Goal: Task Accomplishment & Management: Manage account settings

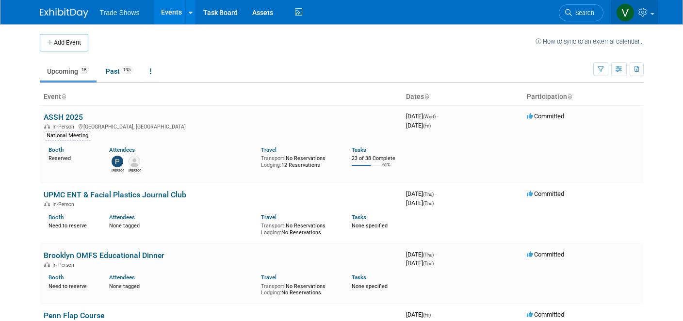
click at [647, 14] on icon at bounding box center [644, 12] width 11 height 9
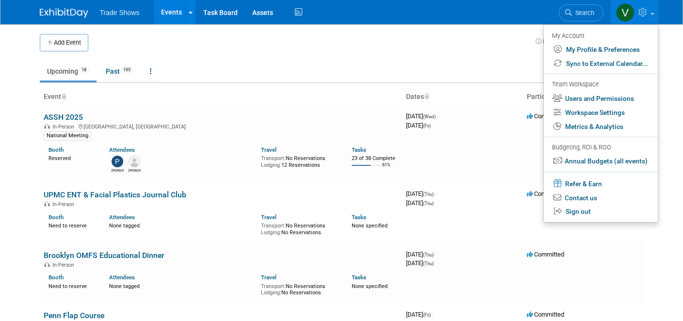
click at [630, 96] on link "Users and Permissions" at bounding box center [601, 99] width 114 height 14
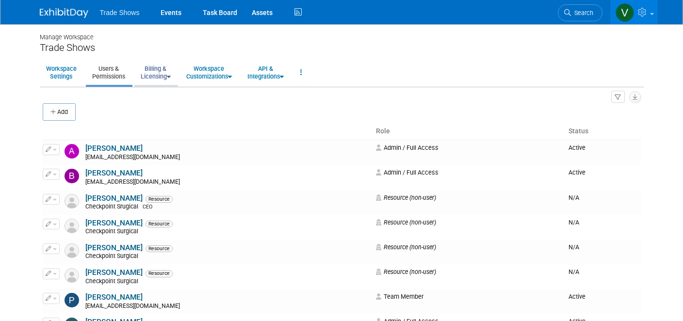
click at [156, 74] on link "Billing & Licensing" at bounding box center [155, 73] width 43 height 24
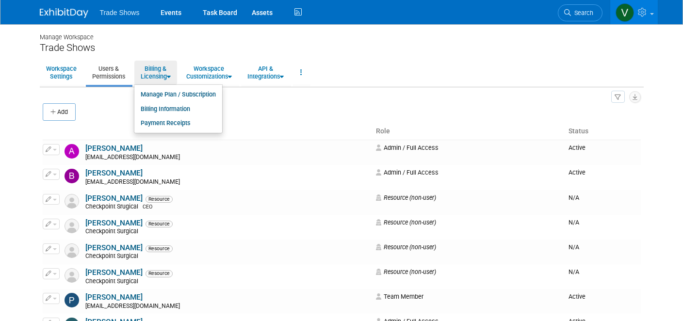
click at [164, 92] on link "Manage Plan / Subscription" at bounding box center [178, 94] width 88 height 15
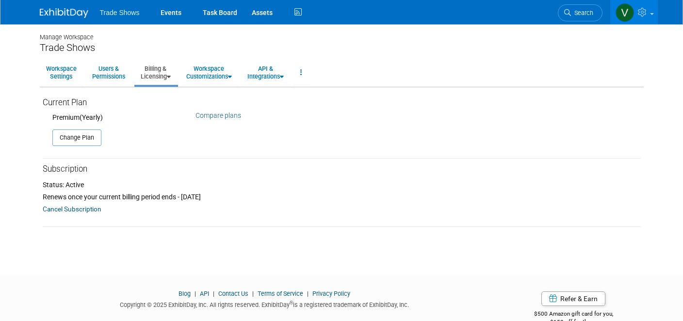
click at [212, 112] on link "Compare plans" at bounding box center [219, 116] width 46 height 8
click at [108, 76] on link "Users & Permissions" at bounding box center [109, 73] width 46 height 24
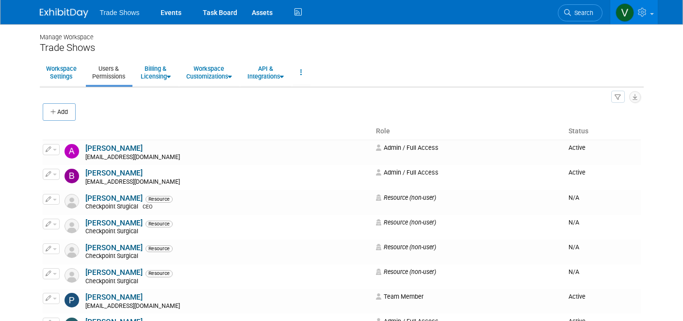
click at [49, 16] on img at bounding box center [64, 13] width 49 height 10
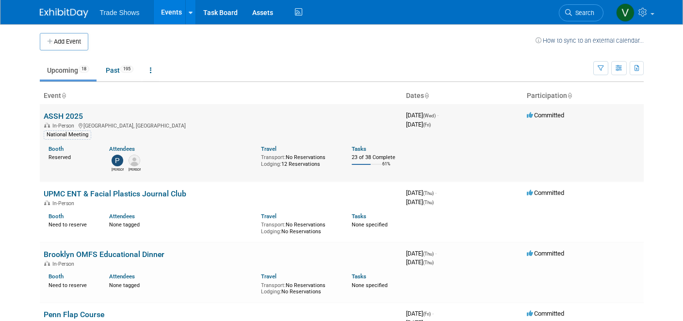
scroll to position [1, 0]
click at [460, 136] on td "3968870400 [DATE] (Wed) - [DATE] (Fri)" at bounding box center [462, 143] width 121 height 78
drag, startPoint x: 274, startPoint y: 135, endPoint x: 262, endPoint y: 135, distance: 11.7
click at [274, 135] on div "National Meeting" at bounding box center [221, 134] width 355 height 10
click at [64, 115] on link "ASSH 2025" at bounding box center [63, 116] width 39 height 9
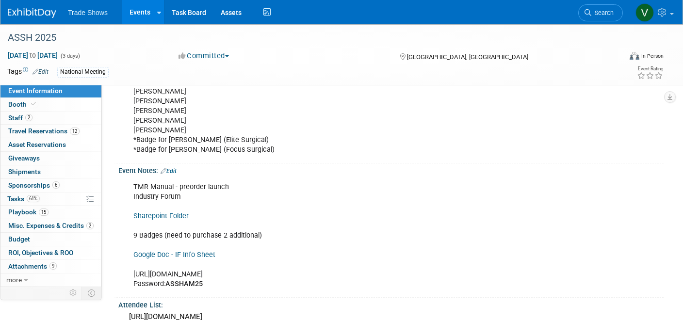
scroll to position [583, 0]
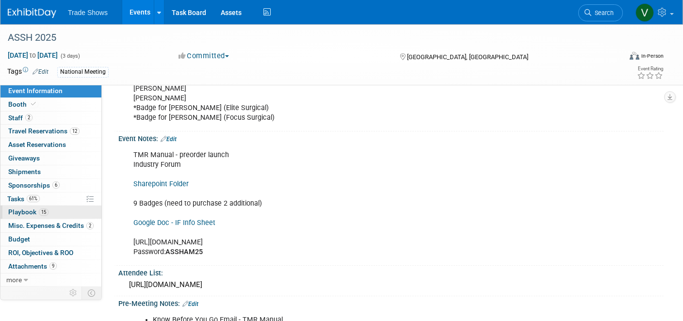
click at [22, 208] on span "Playbook 15" at bounding box center [28, 212] width 40 height 8
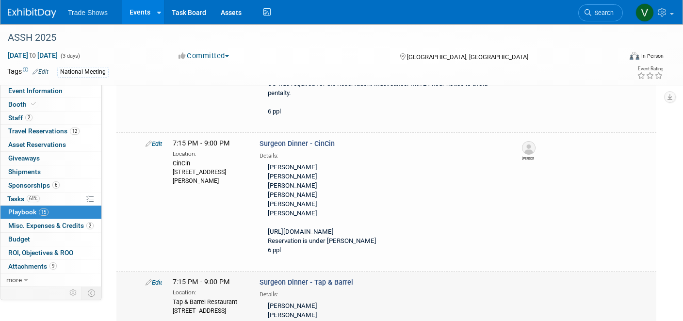
scroll to position [916, 0]
